Goal: Task Accomplishment & Management: Complete application form

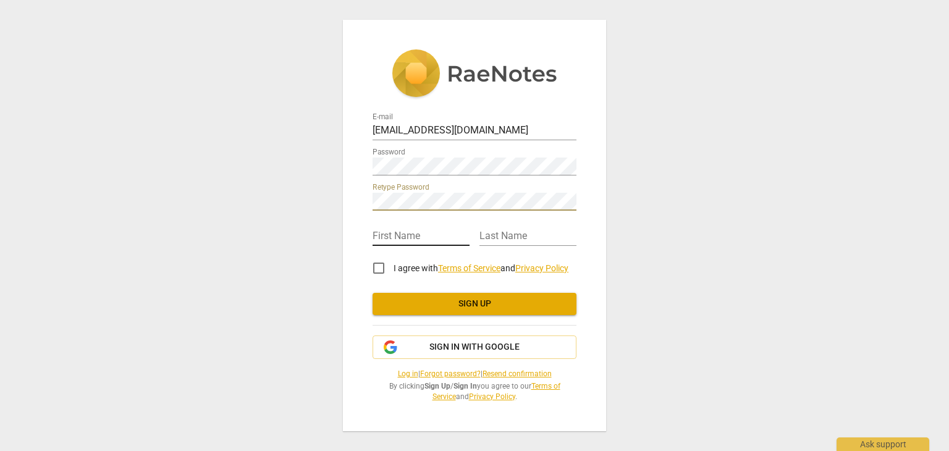
click at [408, 228] on input "text" at bounding box center [421, 237] width 97 height 18
type input "[PERSON_NAME]"
click at [376, 269] on input "I agree with Terms of Service and Privacy Policy" at bounding box center [379, 268] width 30 height 30
checkbox input "true"
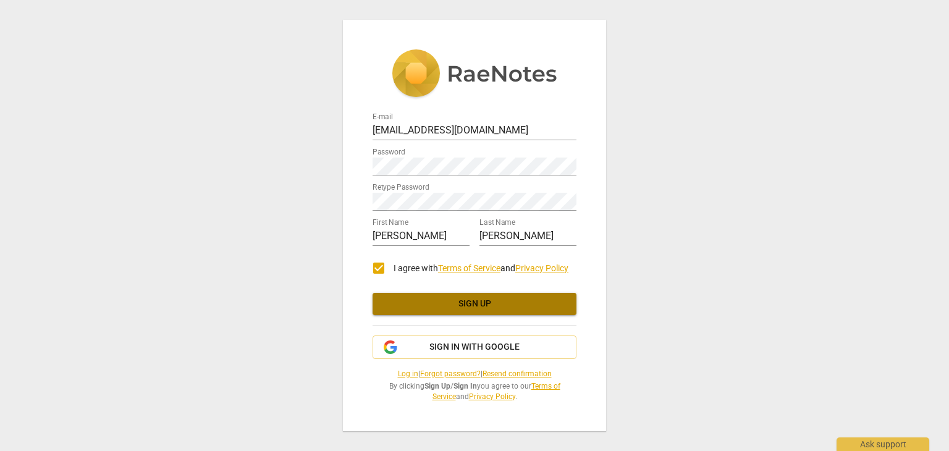
click at [452, 307] on span "Sign up" at bounding box center [474, 304] width 184 height 12
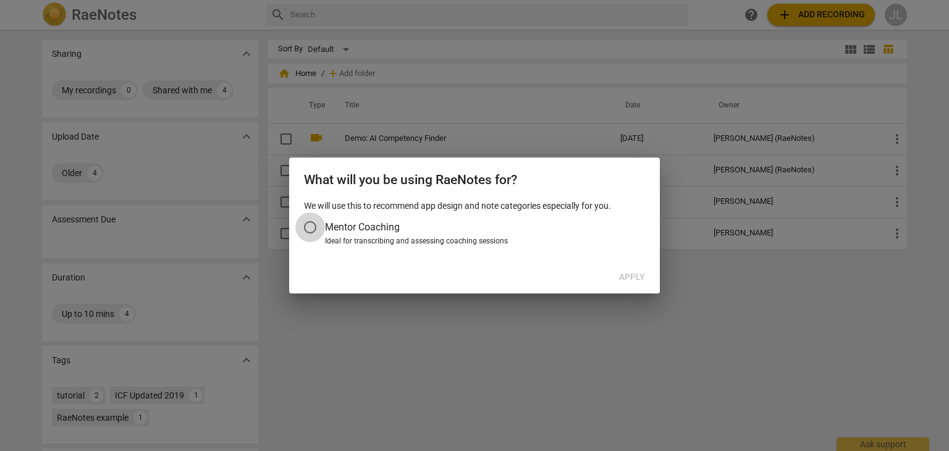
click at [311, 227] on input "Mentor Coaching" at bounding box center [310, 228] width 30 height 30
radio input "false"
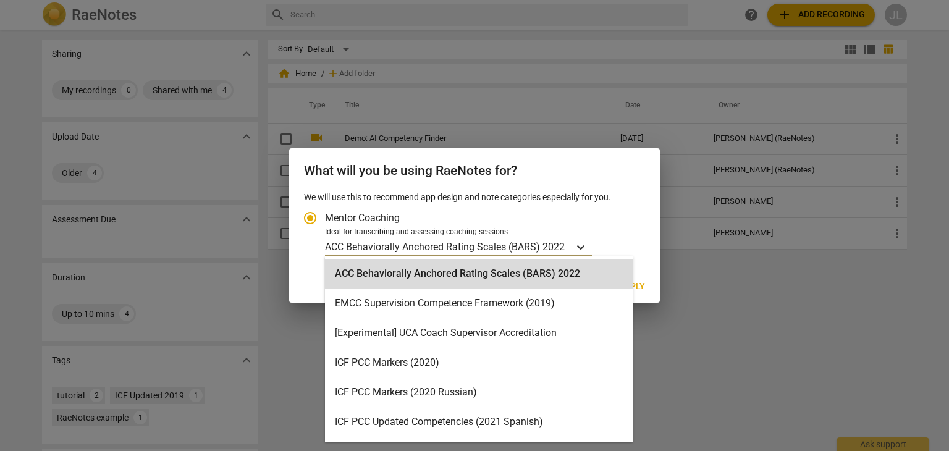
click at [576, 248] on icon "Account type" at bounding box center [581, 247] width 12 height 12
click at [0, 0] on input "Ideal for transcribing and assessing coaching sessions 19 results available. Us…" at bounding box center [0, 0] width 0 height 0
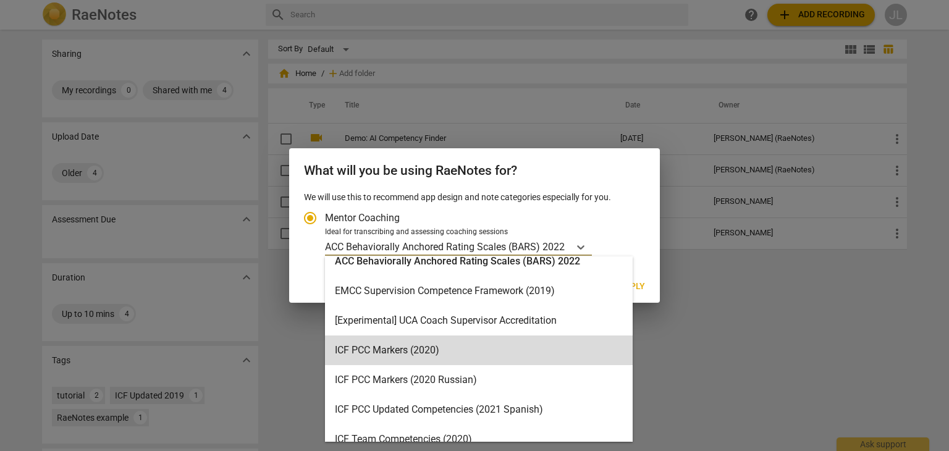
scroll to position [2, 0]
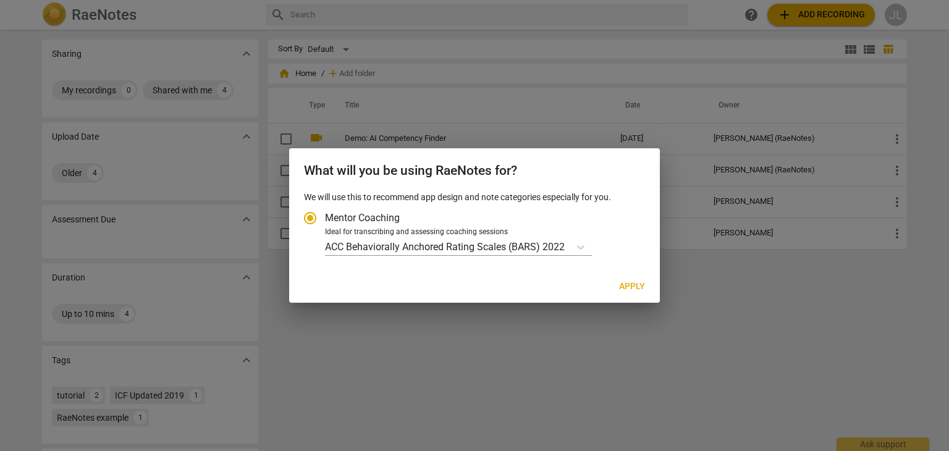
click at [562, 172] on h2 "What will you be using RaeNotes for?" at bounding box center [474, 170] width 341 height 15
click at [481, 71] on div at bounding box center [474, 225] width 949 height 451
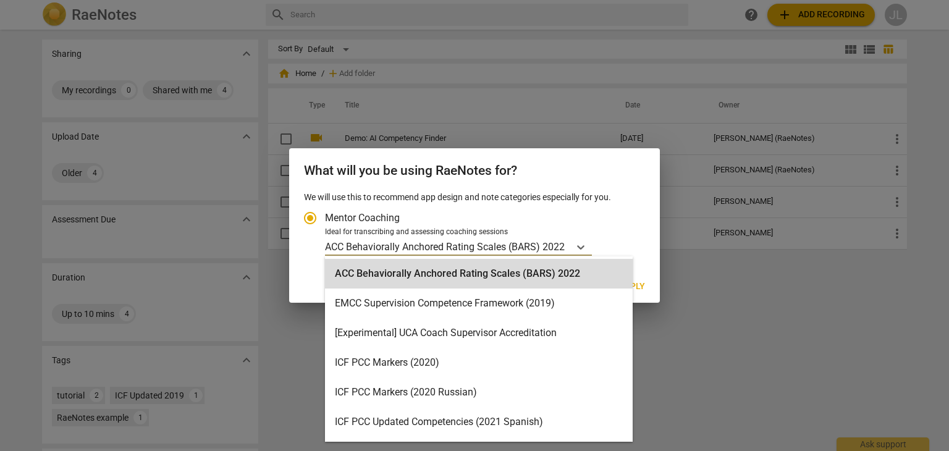
click at [370, 242] on p "ACC Behaviorally Anchored Rating Scales (BARS) 2022" at bounding box center [445, 247] width 240 height 14
click at [0, 0] on input "Ideal for transcribing and assessing coaching sessions 19 results available. Us…" at bounding box center [0, 0] width 0 height 0
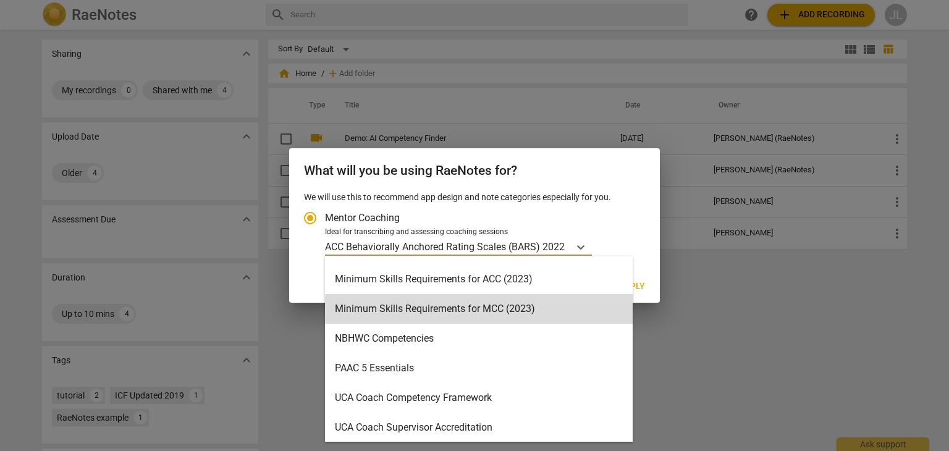
scroll to position [383, 0]
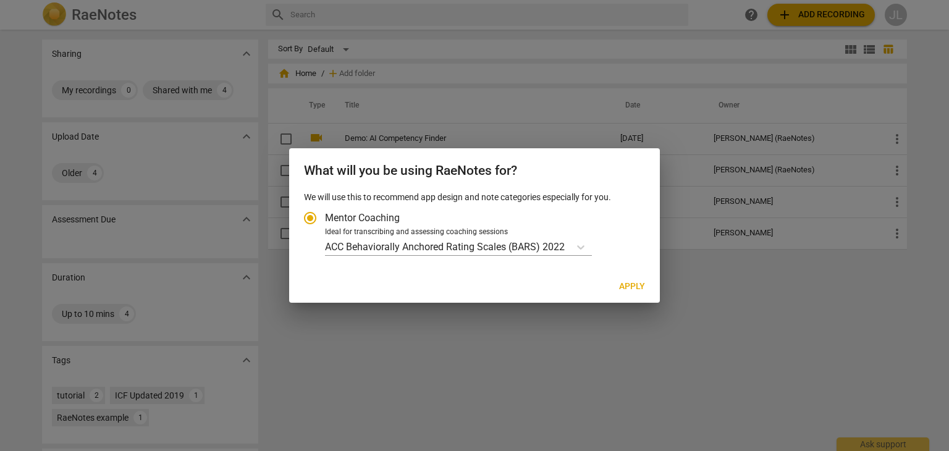
click at [287, 361] on div at bounding box center [474, 225] width 949 height 451
click at [282, 404] on div at bounding box center [474, 225] width 949 height 451
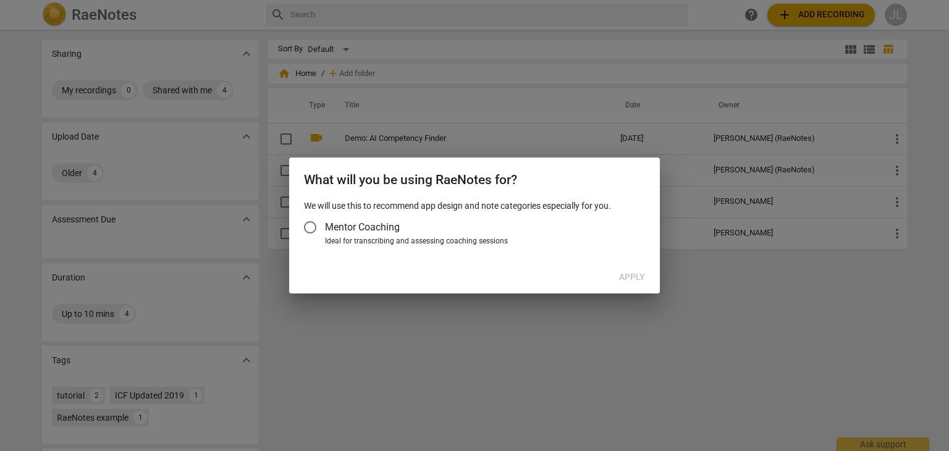
click at [513, 354] on div at bounding box center [474, 225] width 949 height 451
click at [313, 224] on input "Mentor Coaching" at bounding box center [310, 228] width 30 height 30
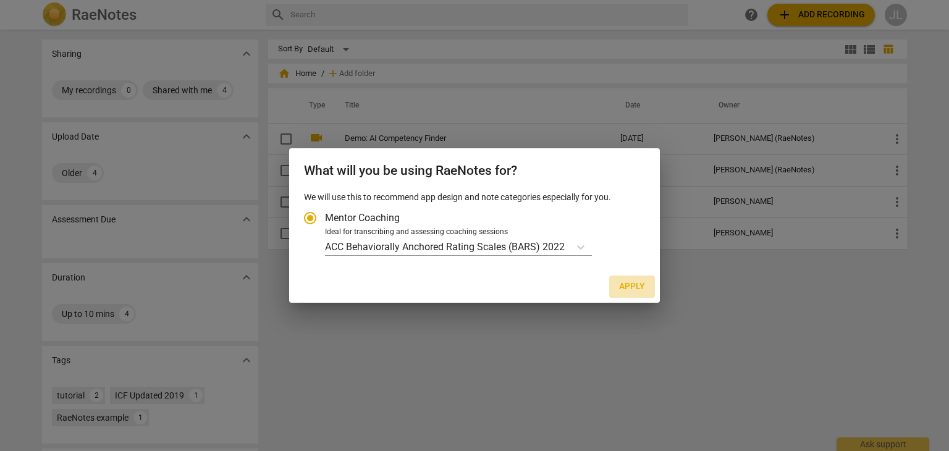
click at [633, 287] on span "Apply" at bounding box center [632, 287] width 26 height 12
radio input "false"
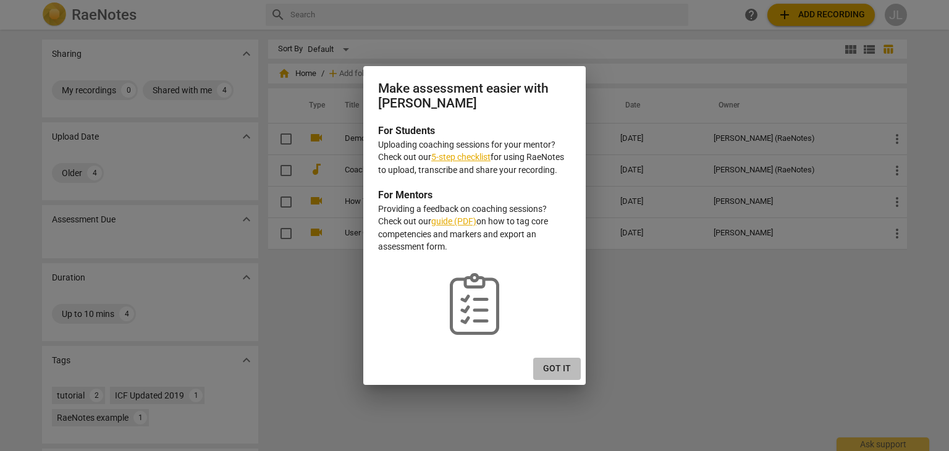
click at [560, 371] on span "Got it" at bounding box center [557, 369] width 28 height 12
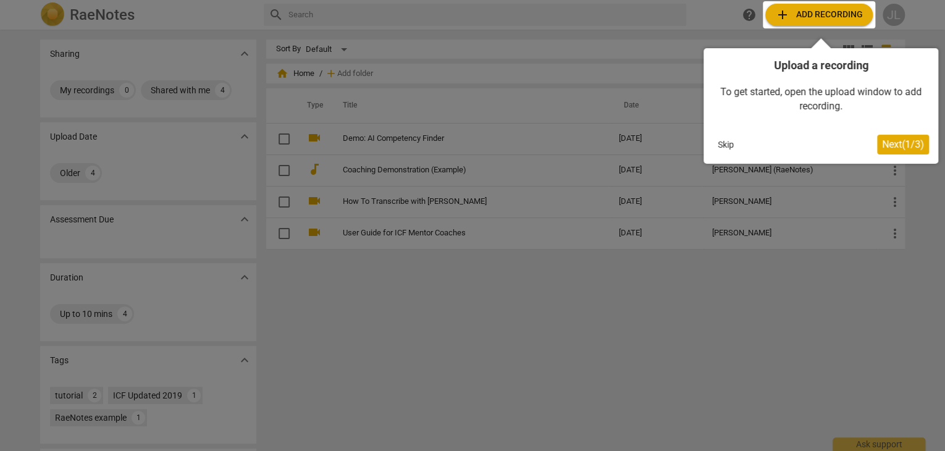
click at [730, 146] on button "Skip" at bounding box center [726, 144] width 26 height 19
